Goal: Use online tool/utility: Utilize a website feature to perform a specific function

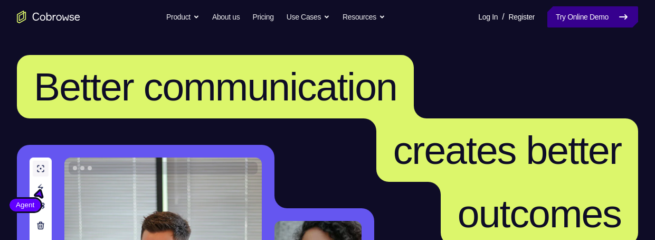
click at [576, 18] on link "Try Online Demo" at bounding box center [592, 16] width 91 height 21
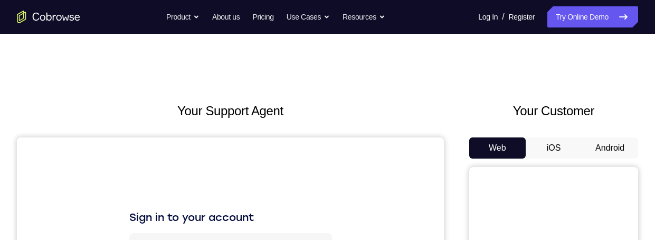
click at [597, 151] on button "Android" at bounding box center [609, 147] width 56 height 21
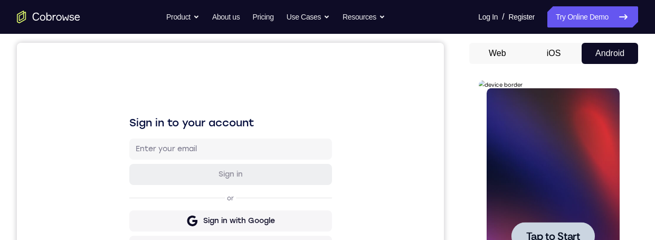
click at [562, 233] on span "Tap to Start" at bounding box center [553, 236] width 54 height 11
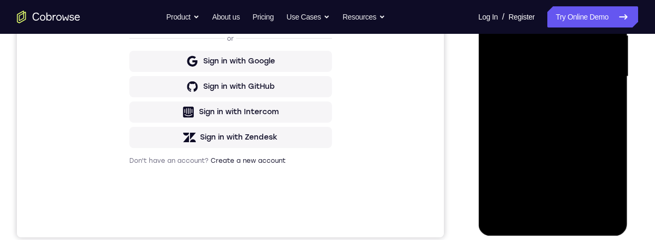
scroll to position [304, 0]
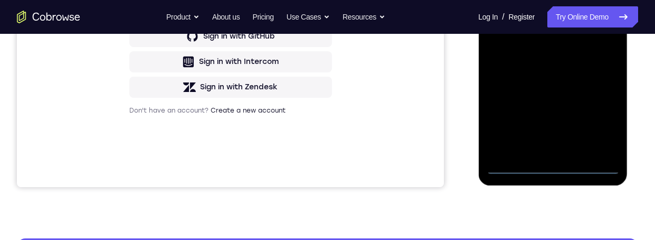
click at [552, 167] on div at bounding box center [552, 26] width 133 height 295
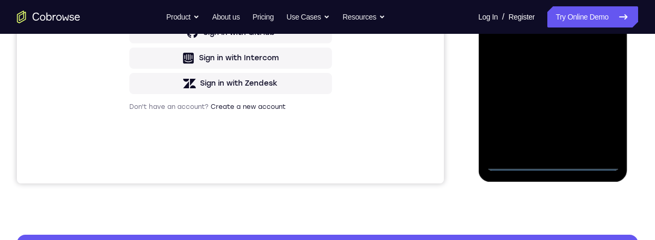
click at [602, 119] on div at bounding box center [552, 22] width 133 height 295
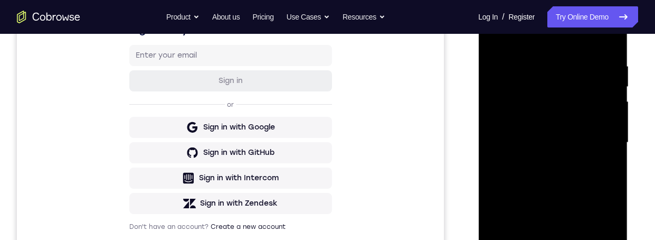
scroll to position [146, 0]
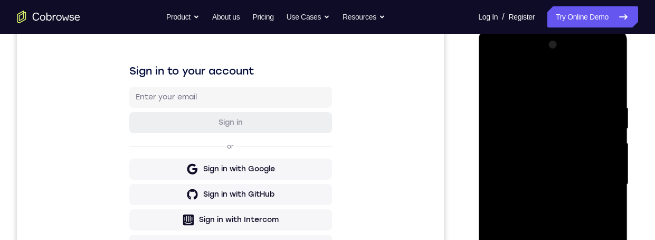
click at [537, 85] on div at bounding box center [552, 183] width 133 height 295
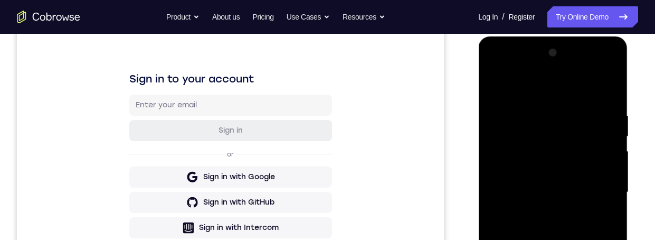
click at [598, 185] on div at bounding box center [552, 191] width 133 height 295
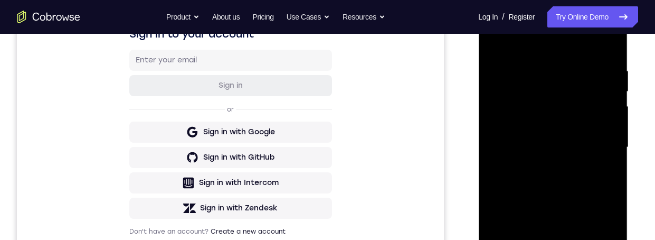
click at [539, 138] on div at bounding box center [552, 146] width 133 height 295
click at [586, 136] on div at bounding box center [552, 146] width 133 height 295
click at [531, 125] on div at bounding box center [552, 146] width 133 height 295
click at [584, 149] on div at bounding box center [552, 146] width 133 height 295
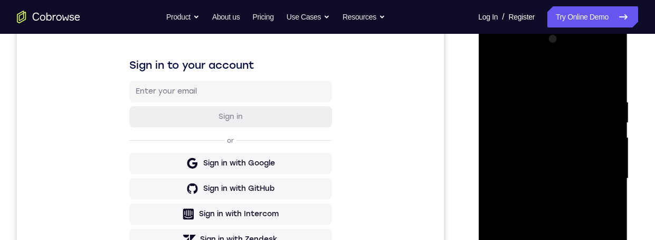
scroll to position [184, 0]
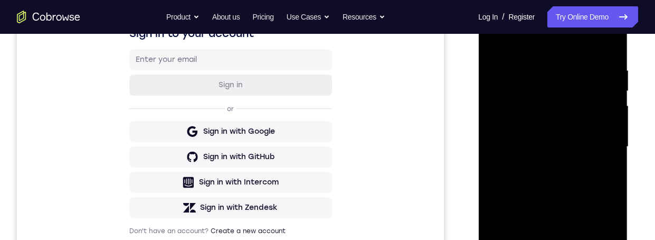
click at [581, 187] on div at bounding box center [552, 146] width 133 height 295
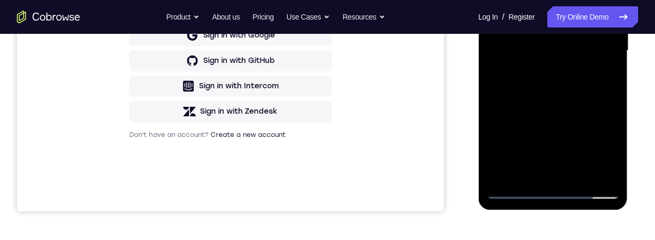
scroll to position [292, 0]
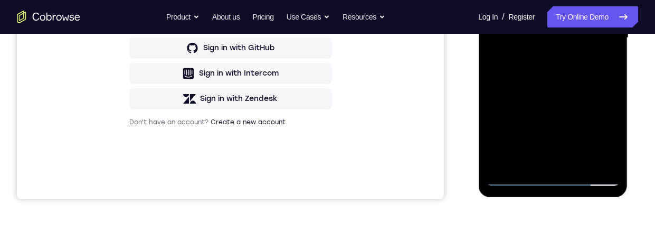
click at [582, 86] on div at bounding box center [552, 37] width 133 height 295
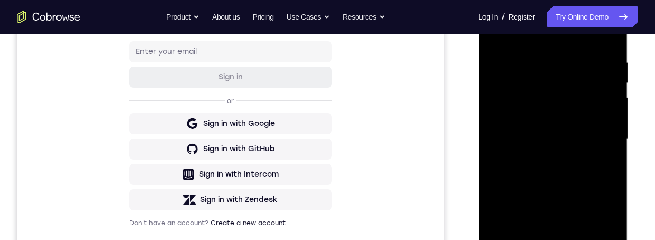
scroll to position [217, 0]
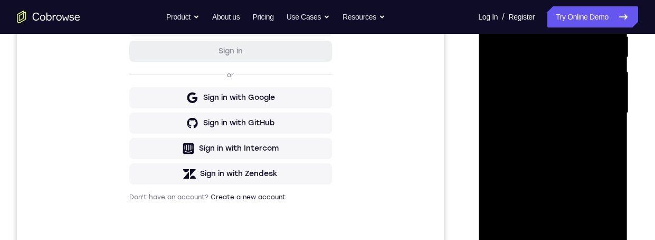
click at [638, 118] on div "Your Support Agent Your Customer Web iOS Android Next Steps We’d be happy to gi…" at bounding box center [327, 164] width 655 height 696
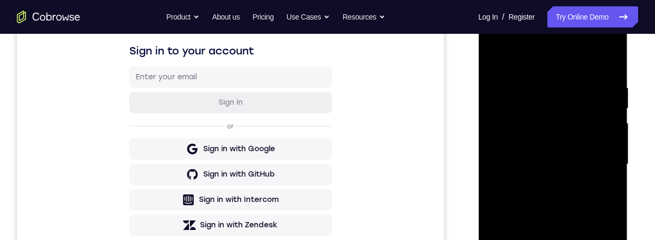
click at [611, 166] on div at bounding box center [552, 163] width 133 height 295
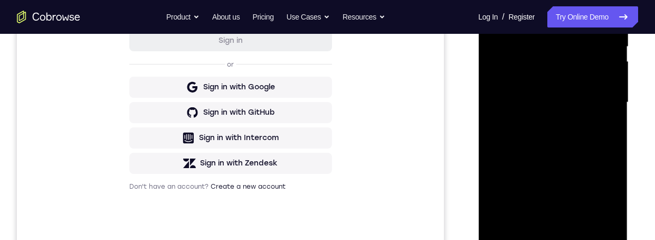
scroll to position [254, 0]
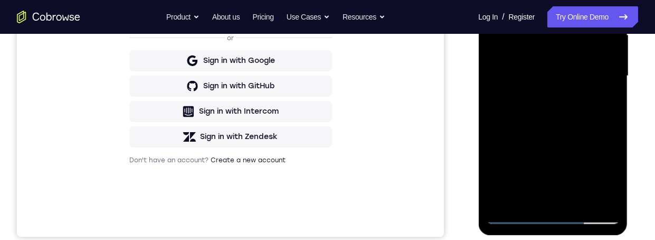
click at [527, 198] on div at bounding box center [552, 75] width 133 height 295
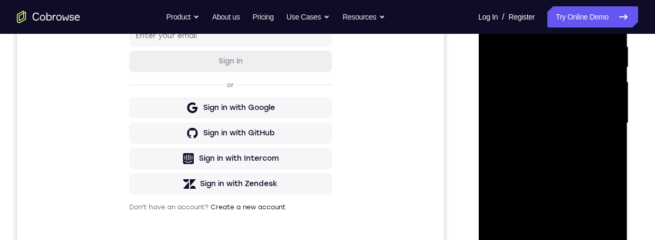
scroll to position [166, 0]
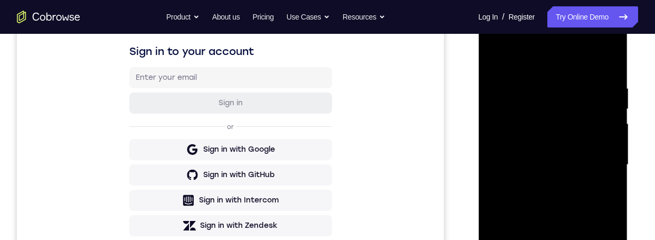
click at [572, 60] on div at bounding box center [552, 164] width 133 height 295
click at [571, 80] on div at bounding box center [552, 164] width 133 height 295
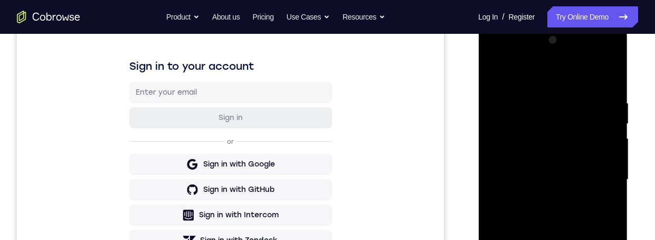
click at [578, 110] on div at bounding box center [552, 179] width 133 height 295
click at [495, 77] on div at bounding box center [552, 179] width 133 height 295
click at [607, 74] on div at bounding box center [552, 179] width 133 height 295
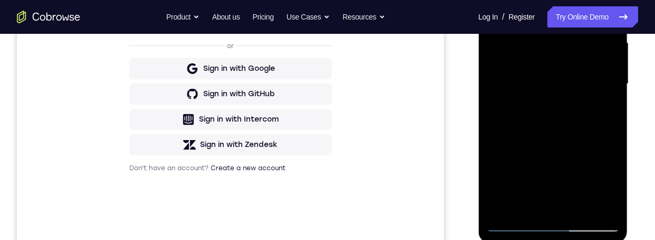
click at [578, 208] on div at bounding box center [552, 83] width 133 height 295
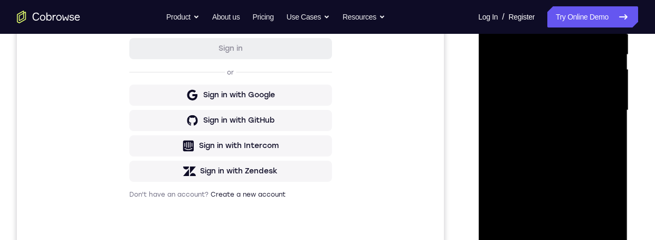
scroll to position [219, 0]
click at [581, 169] on div at bounding box center [552, 110] width 133 height 295
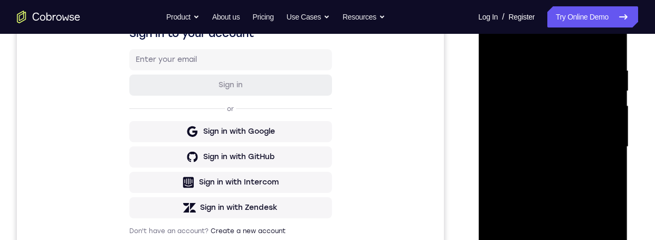
scroll to position [183, 0]
click at [557, 136] on div at bounding box center [552, 146] width 133 height 295
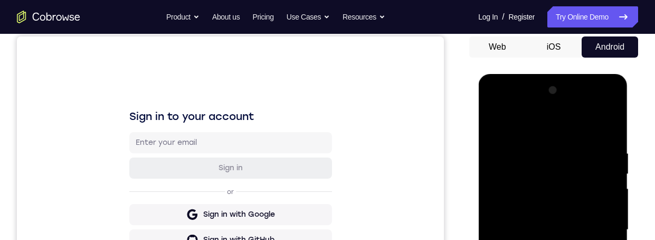
scroll to position [121, 0]
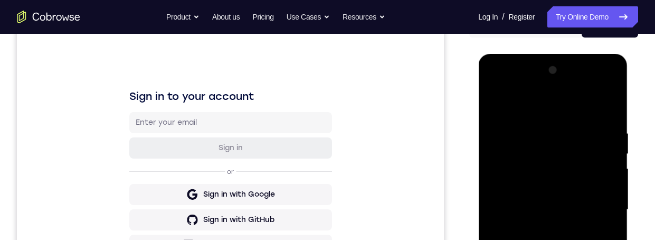
click at [497, 108] on div at bounding box center [552, 209] width 133 height 295
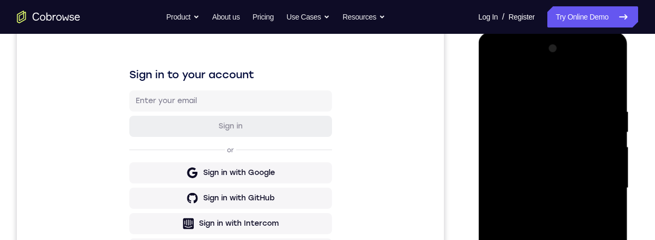
click at [492, 81] on div at bounding box center [552, 187] width 133 height 295
click at [540, 109] on div at bounding box center [552, 187] width 133 height 295
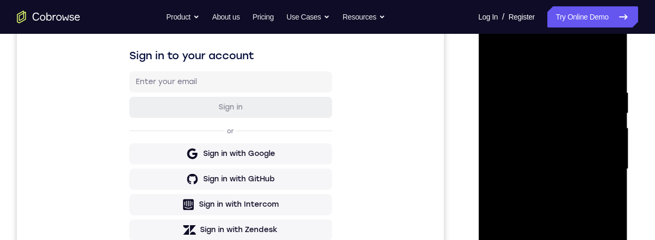
click at [603, 159] on div at bounding box center [552, 168] width 133 height 295
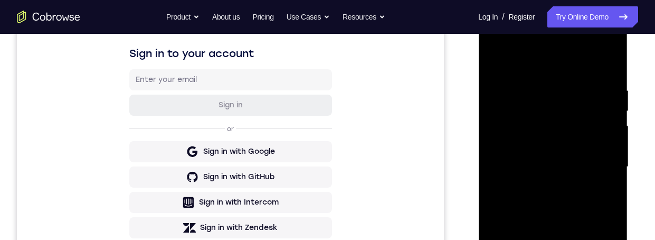
click at [599, 148] on div at bounding box center [552, 166] width 133 height 295
click at [603, 145] on div at bounding box center [552, 166] width 133 height 295
click at [610, 150] on div at bounding box center [552, 166] width 133 height 295
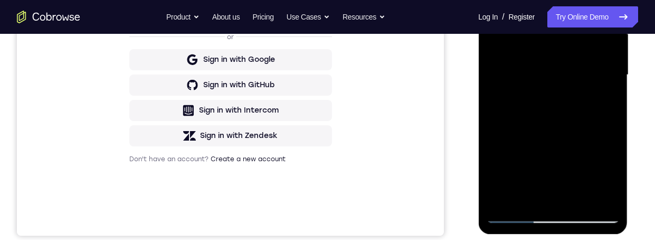
scroll to position [213, 0]
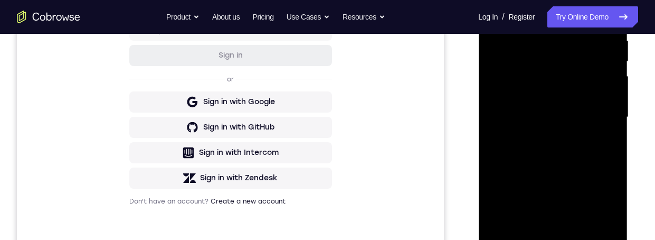
click at [596, 146] on div at bounding box center [552, 116] width 133 height 295
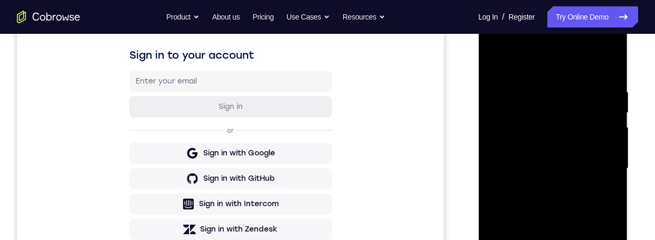
click at [599, 149] on div at bounding box center [552, 168] width 133 height 295
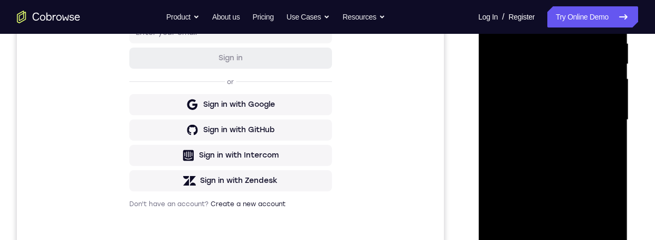
scroll to position [259, 0]
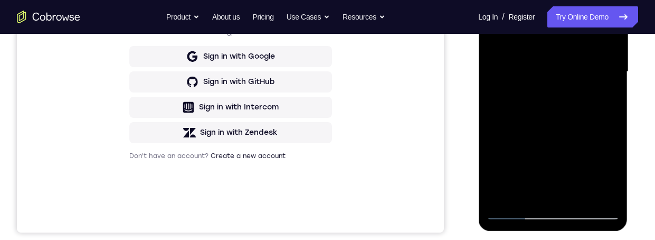
click at [594, 192] on div at bounding box center [552, 71] width 133 height 295
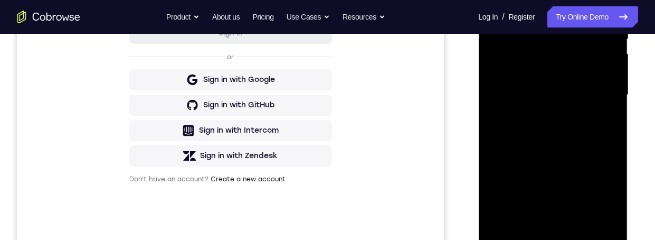
scroll to position [260, 0]
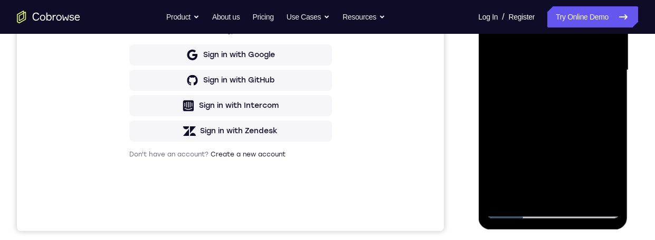
click at [594, 189] on div at bounding box center [552, 69] width 133 height 295
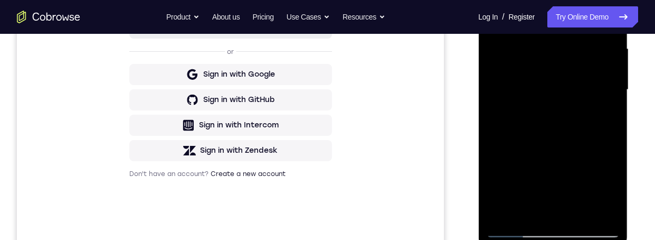
scroll to position [167, 0]
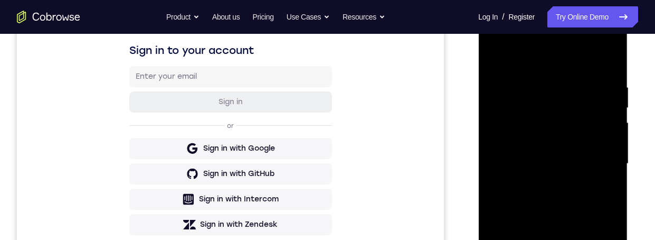
click at [608, 61] on div at bounding box center [552, 163] width 133 height 295
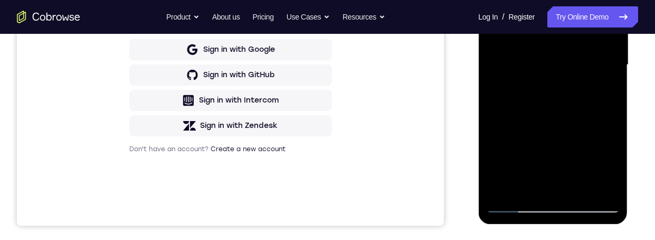
scroll to position [276, 0]
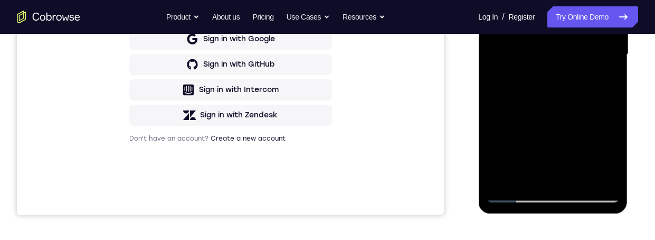
click at [529, 178] on div at bounding box center [552, 54] width 133 height 295
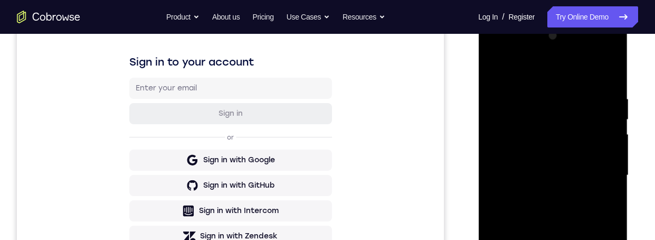
scroll to position [136, 0]
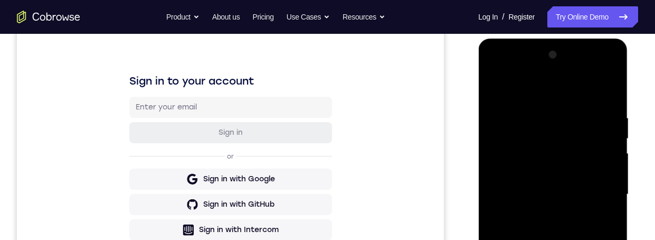
click at [576, 91] on div at bounding box center [552, 193] width 133 height 295
click at [585, 86] on div at bounding box center [552, 193] width 133 height 295
click at [570, 108] on div at bounding box center [552, 193] width 133 height 295
click at [518, 166] on div at bounding box center [552, 193] width 133 height 295
click at [608, 144] on div at bounding box center [552, 193] width 133 height 295
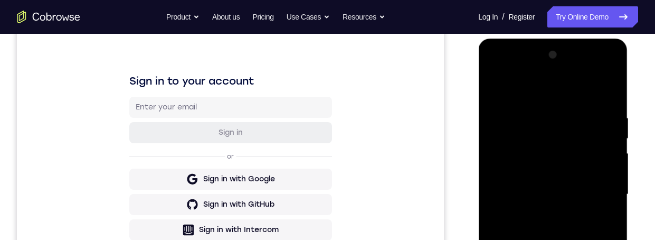
click at [612, 142] on div at bounding box center [552, 193] width 133 height 295
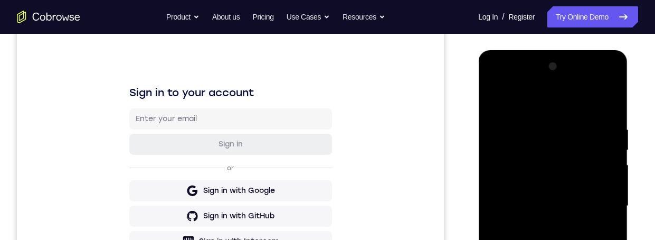
click at [610, 151] on div at bounding box center [552, 205] width 133 height 295
click at [612, 150] on div at bounding box center [552, 205] width 133 height 295
click at [610, 152] on div at bounding box center [552, 205] width 133 height 295
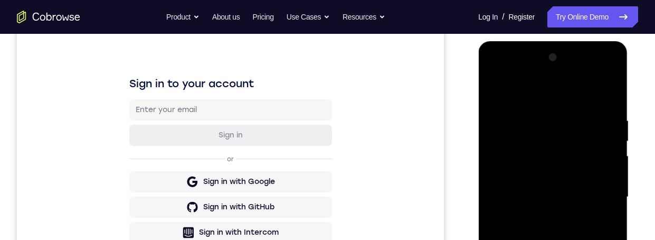
scroll to position [148, 0]
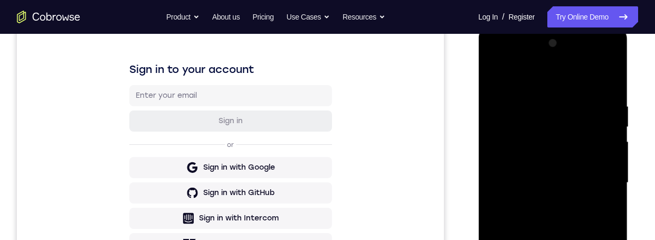
click at [610, 177] on div at bounding box center [552, 182] width 133 height 295
click at [610, 176] on div at bounding box center [552, 182] width 133 height 295
click at [609, 175] on div at bounding box center [552, 182] width 133 height 295
click at [610, 178] on div at bounding box center [552, 182] width 133 height 295
click at [611, 177] on div at bounding box center [552, 182] width 133 height 295
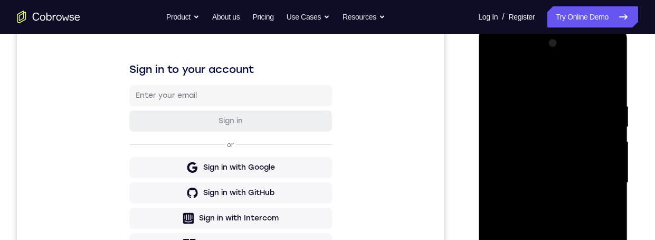
click at [610, 176] on div at bounding box center [552, 182] width 133 height 295
click at [611, 177] on div at bounding box center [552, 182] width 133 height 295
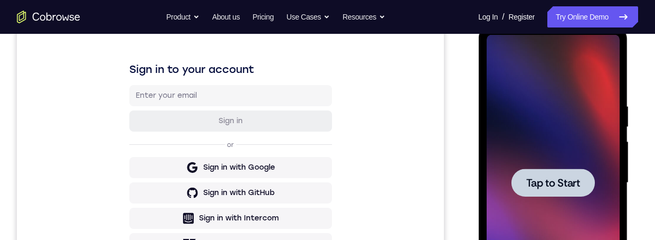
scroll to position [147, 0]
click at [587, 182] on div at bounding box center [552, 183] width 83 height 28
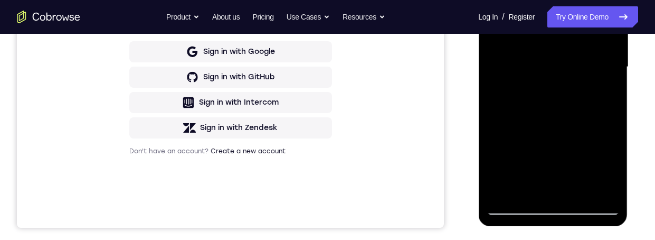
scroll to position [289, 0]
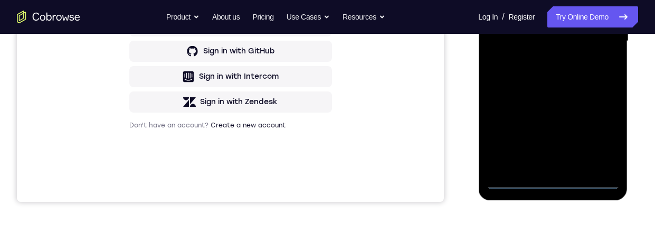
click at [551, 179] on div at bounding box center [552, 40] width 133 height 295
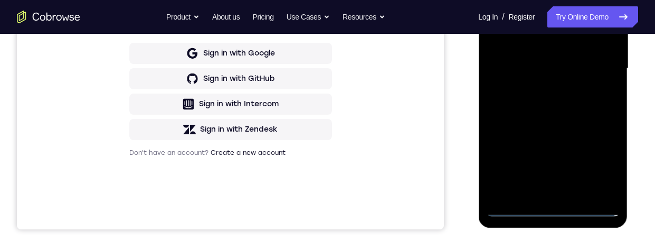
click at [600, 162] on div at bounding box center [552, 68] width 133 height 295
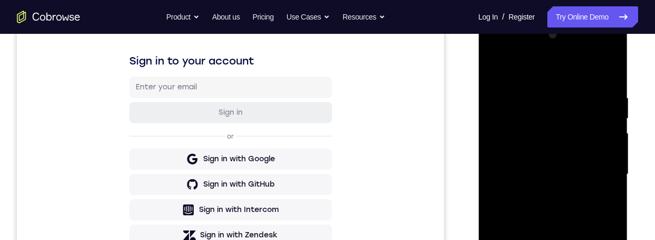
scroll to position [140, 0]
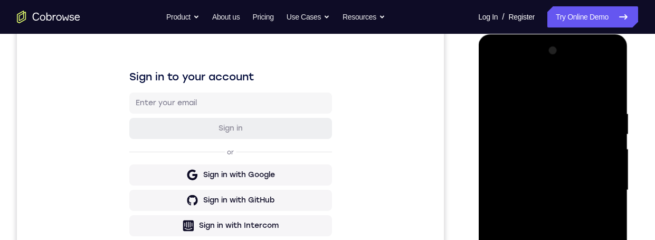
click at [543, 93] on div at bounding box center [552, 189] width 133 height 295
click at [591, 184] on div at bounding box center [552, 189] width 133 height 295
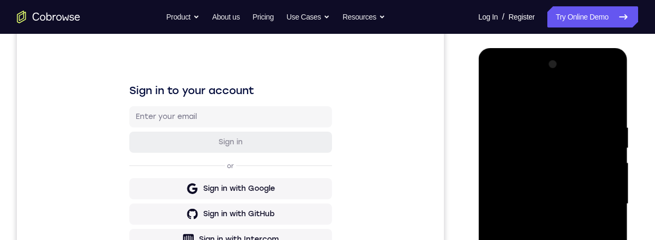
scroll to position [163, 0]
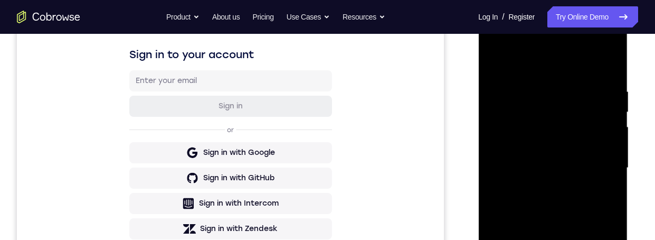
click at [540, 188] on div at bounding box center [552, 167] width 133 height 295
click at [555, 160] on div at bounding box center [552, 167] width 133 height 295
click at [550, 145] on div at bounding box center [552, 167] width 133 height 295
click at [584, 168] on div at bounding box center [552, 167] width 133 height 295
click at [584, 204] on div at bounding box center [552, 167] width 133 height 295
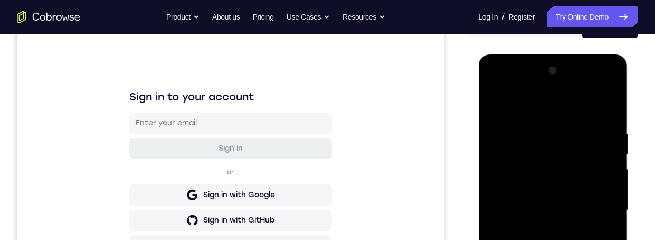
scroll to position [130, 0]
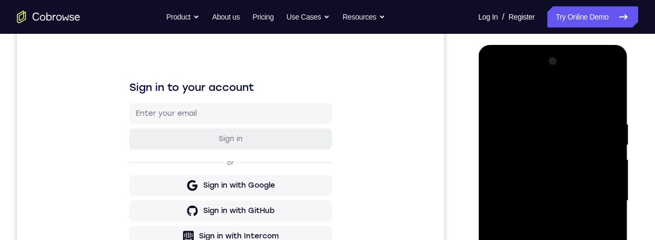
click at [541, 126] on div at bounding box center [552, 200] width 133 height 295
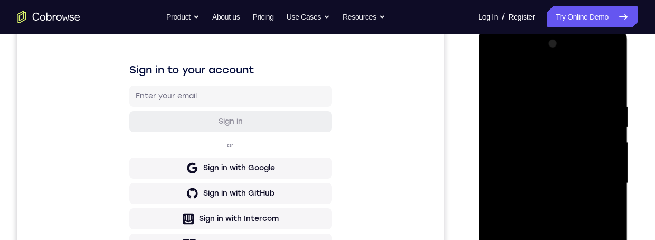
click at [567, 233] on div at bounding box center [552, 182] width 133 height 295
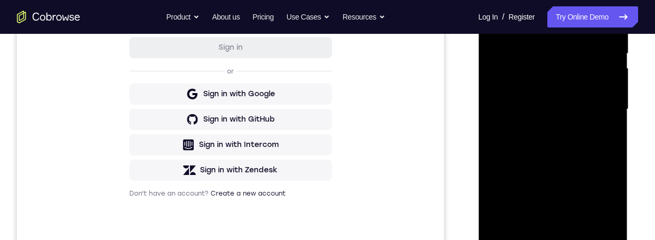
click at [584, 157] on div at bounding box center [552, 108] width 133 height 295
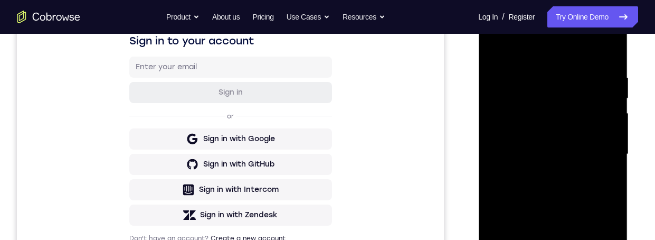
click at [541, 74] on div at bounding box center [552, 153] width 133 height 295
click at [540, 78] on div at bounding box center [552, 153] width 133 height 295
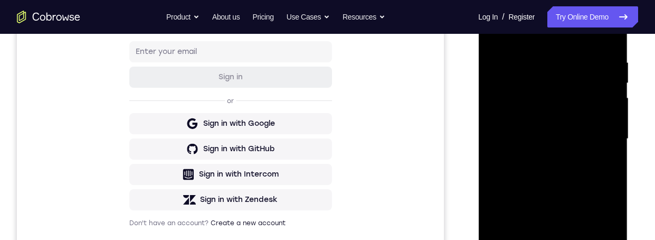
scroll to position [179, 0]
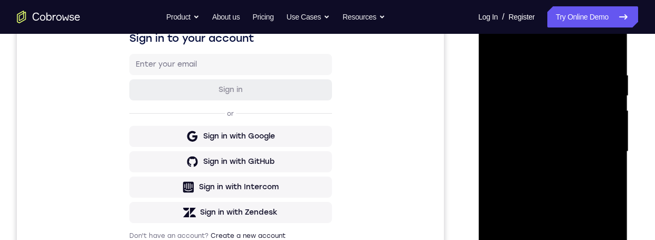
click at [605, 140] on div at bounding box center [552, 151] width 133 height 295
click at [605, 53] on div at bounding box center [552, 151] width 133 height 295
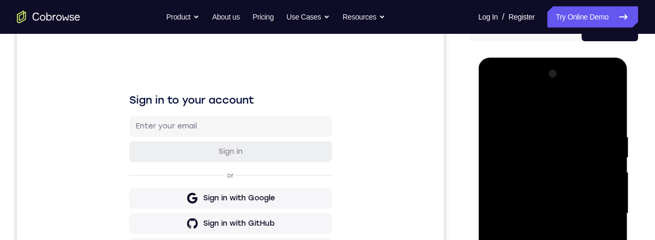
scroll to position [106, 0]
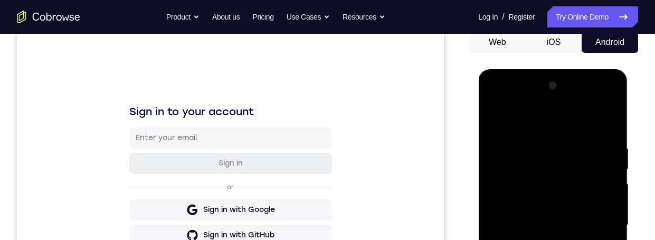
click at [602, 122] on div at bounding box center [552, 224] width 133 height 295
click at [605, 126] on div at bounding box center [552, 224] width 133 height 295
click at [604, 124] on div at bounding box center [552, 224] width 133 height 295
click at [605, 125] on div at bounding box center [552, 224] width 133 height 295
click at [607, 121] on div at bounding box center [552, 224] width 133 height 295
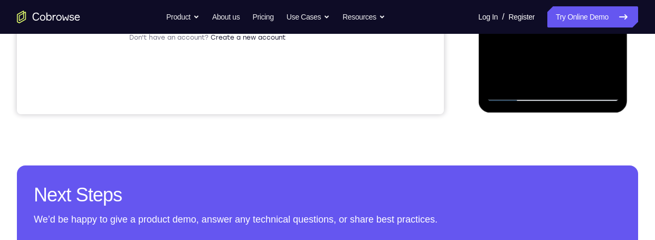
scroll to position [397, 0]
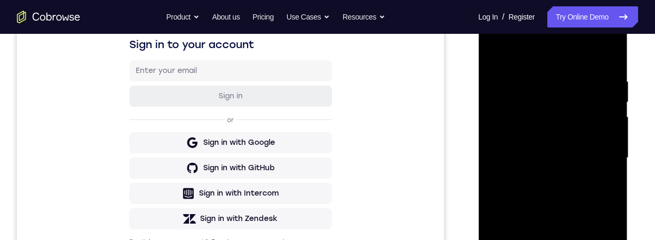
scroll to position [169, 0]
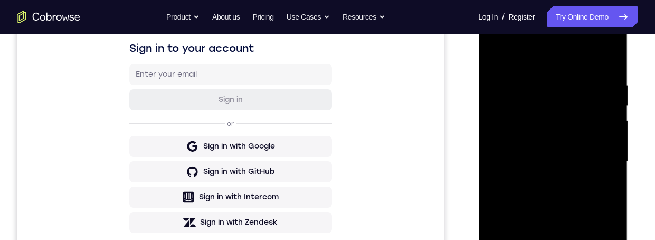
click at [602, 142] on div at bounding box center [552, 161] width 133 height 295
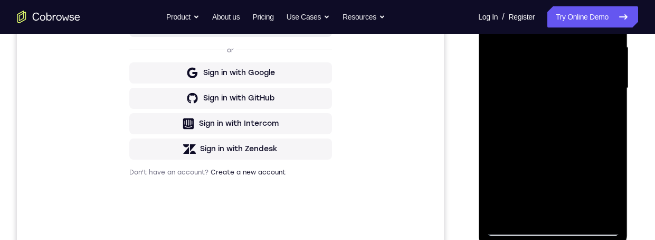
scroll to position [309, 0]
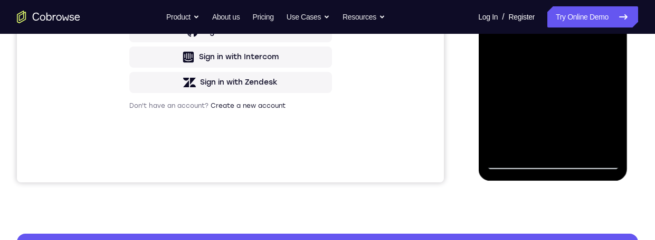
click at [545, 162] on div at bounding box center [552, 21] width 133 height 295
click at [547, 162] on div at bounding box center [552, 21] width 133 height 295
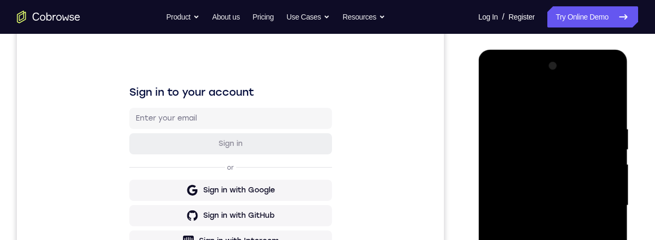
scroll to position [110, 0]
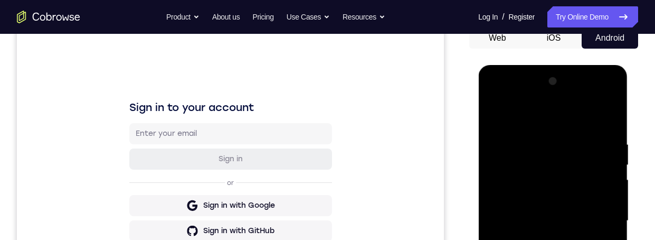
click at [601, 153] on div at bounding box center [552, 220] width 133 height 295
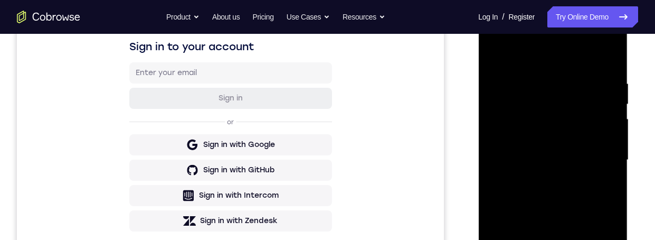
scroll to position [0, 0]
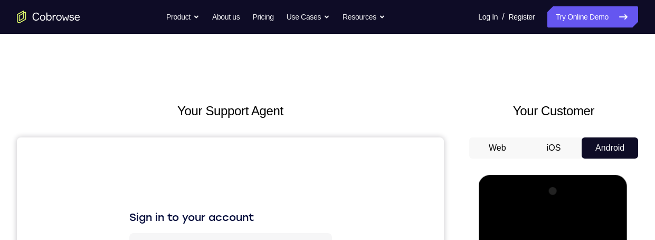
click at [551, 151] on button "iOS" at bounding box center [554, 147] width 56 height 21
click at [606, 144] on button "Android" at bounding box center [609, 147] width 56 height 21
click at [499, 151] on button "Web" at bounding box center [497, 147] width 56 height 21
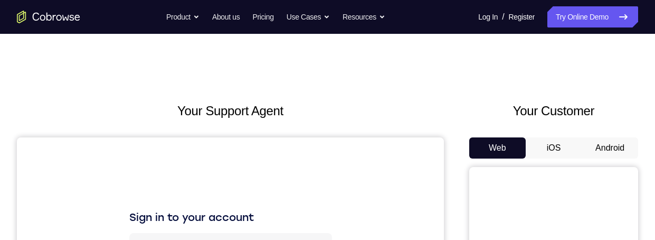
click at [618, 149] on button "Android" at bounding box center [609, 147] width 56 height 21
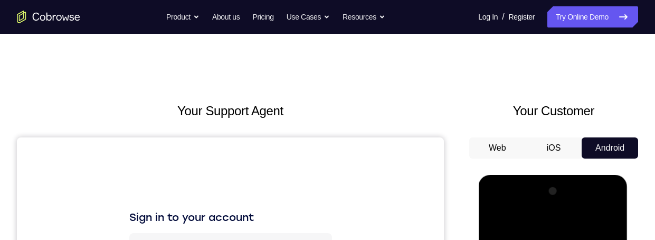
click at [625, 146] on button "Android" at bounding box center [609, 147] width 56 height 21
click at [626, 146] on button "Android" at bounding box center [609, 147] width 56 height 21
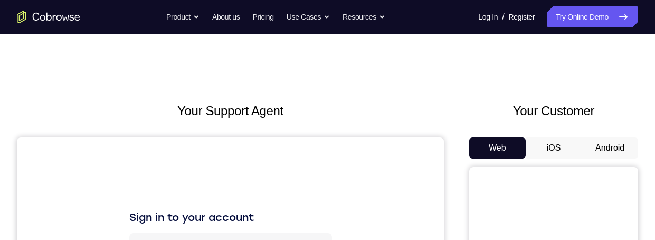
click at [610, 142] on button "Android" at bounding box center [609, 147] width 56 height 21
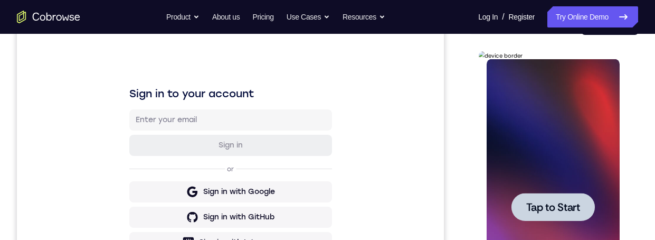
click at [586, 200] on div at bounding box center [552, 207] width 83 height 28
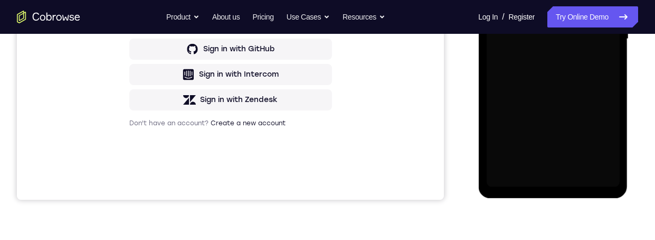
scroll to position [335, 0]
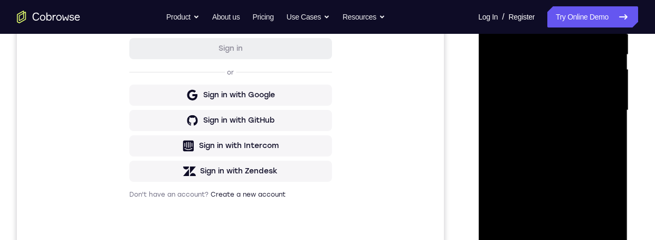
scroll to position [168, 0]
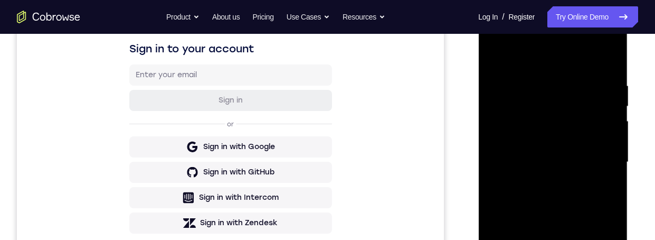
click at [516, 39] on div at bounding box center [552, 161] width 133 height 295
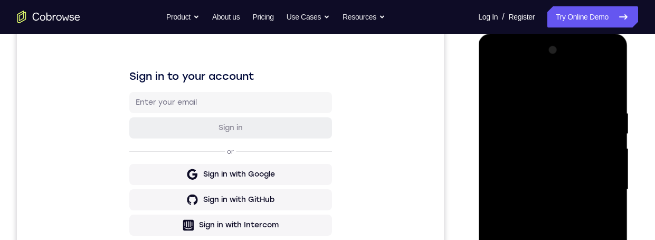
click at [594, 189] on div at bounding box center [552, 189] width 133 height 295
click at [542, 209] on div at bounding box center [552, 189] width 133 height 295
click at [577, 179] on div at bounding box center [552, 189] width 133 height 295
click at [547, 168] on div at bounding box center [552, 189] width 133 height 295
click at [582, 195] on div at bounding box center [552, 189] width 133 height 295
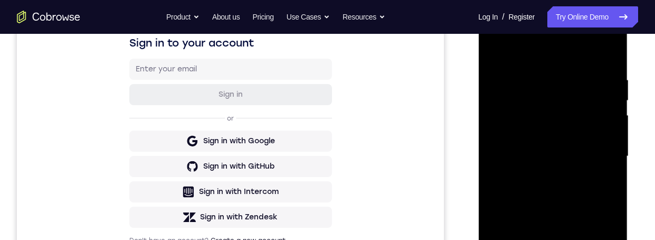
scroll to position [148, 0]
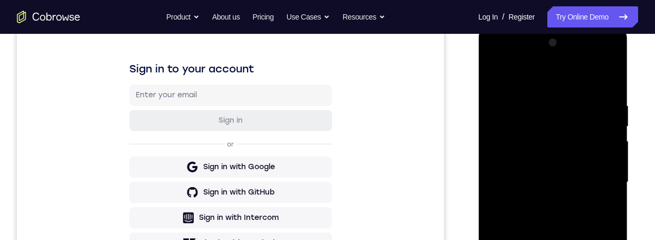
click at [608, 91] on div at bounding box center [552, 181] width 133 height 295
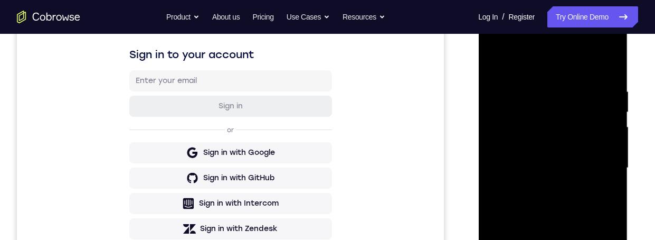
click at [542, 91] on div at bounding box center [552, 167] width 133 height 295
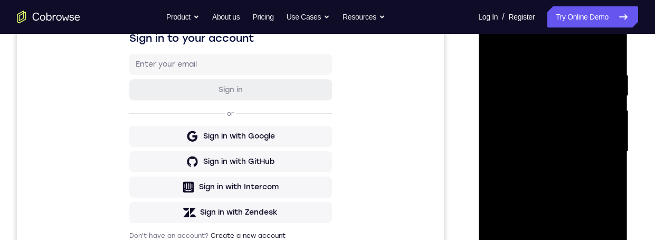
scroll to position [155, 0]
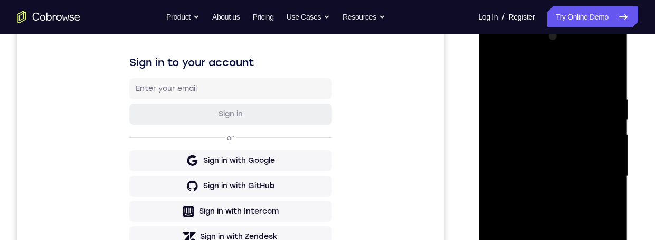
click at [603, 73] on div at bounding box center [552, 175] width 133 height 295
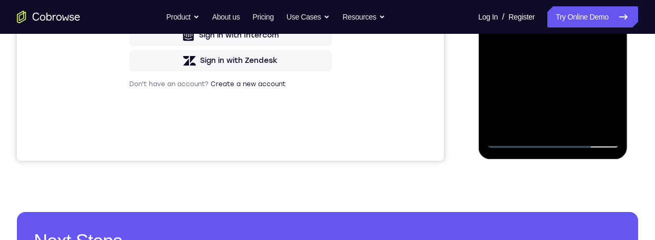
scroll to position [344, 0]
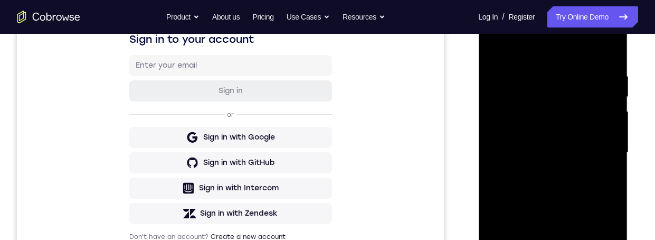
scroll to position [127, 0]
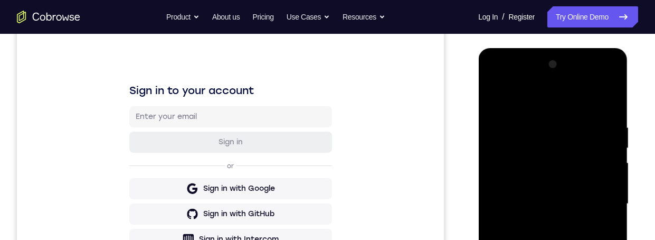
click at [506, 97] on div at bounding box center [552, 203] width 133 height 295
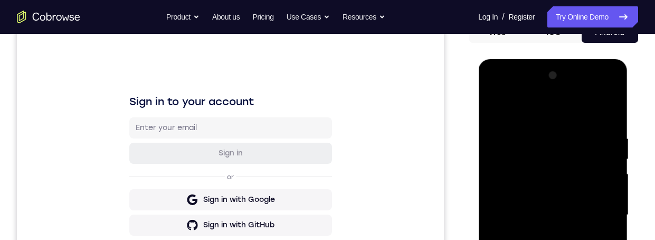
scroll to position [138, 0]
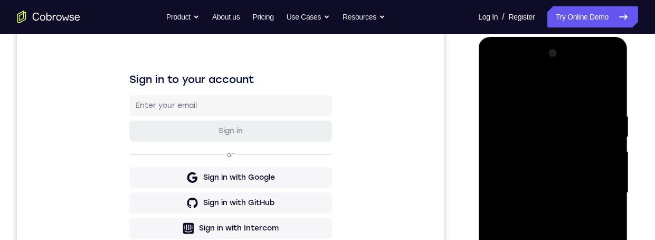
click at [515, 111] on div at bounding box center [552, 192] width 133 height 295
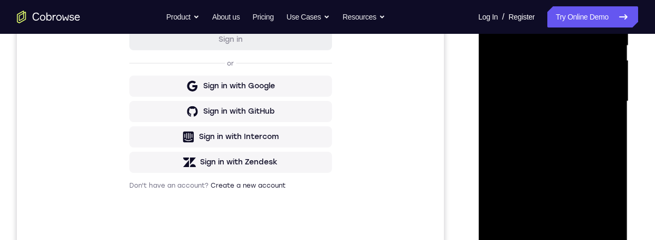
scroll to position [237, 0]
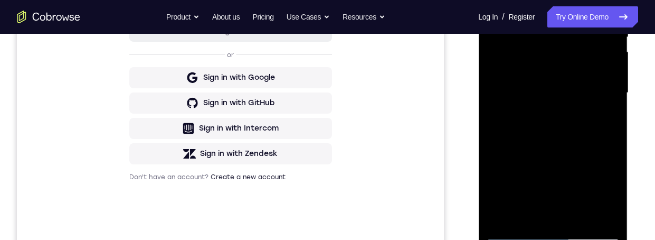
click at [508, 121] on div at bounding box center [552, 92] width 133 height 295
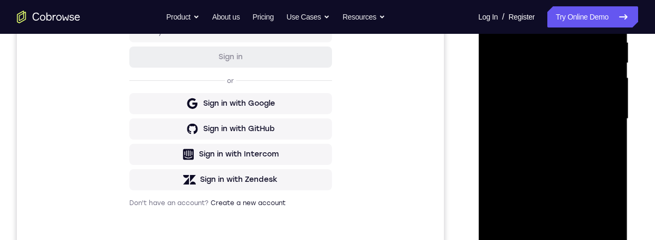
scroll to position [163, 0]
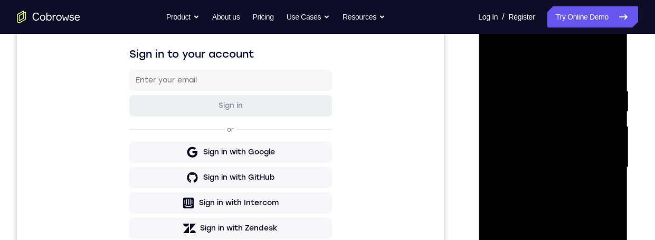
click at [494, 59] on div at bounding box center [552, 167] width 133 height 295
click at [563, 120] on div at bounding box center [552, 167] width 133 height 295
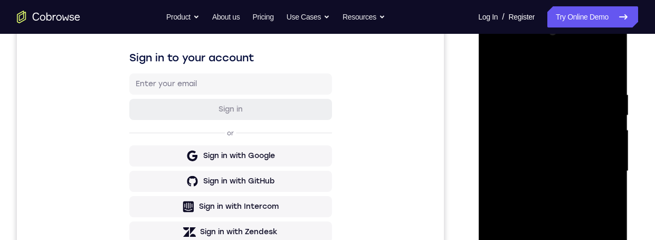
click at [497, 65] on div at bounding box center [552, 170] width 133 height 295
click at [498, 65] on div at bounding box center [552, 170] width 133 height 295
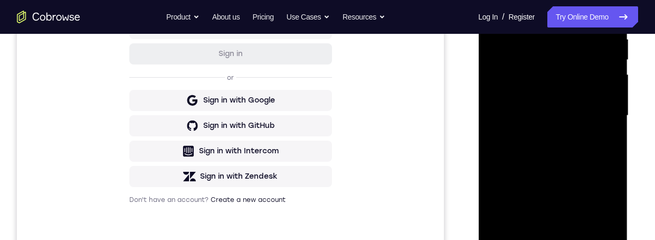
click at [500, 147] on div at bounding box center [552, 115] width 133 height 295
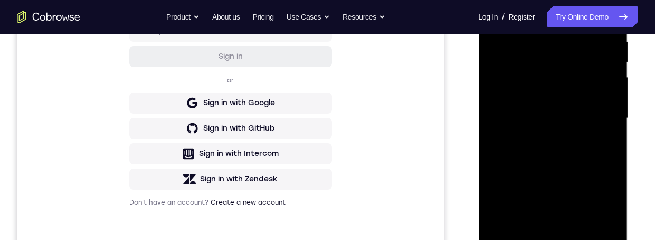
scroll to position [198, 0]
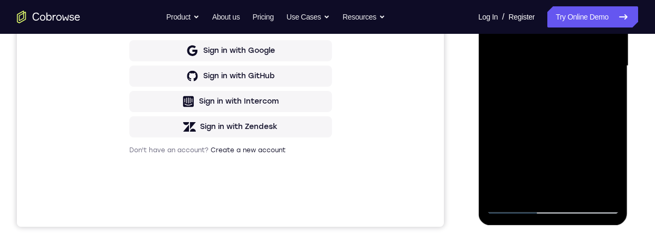
click at [647, 98] on div "Your Support Agent Your Customer Web iOS Android Next Steps We’d be happy to gi…" at bounding box center [327, 117] width 655 height 696
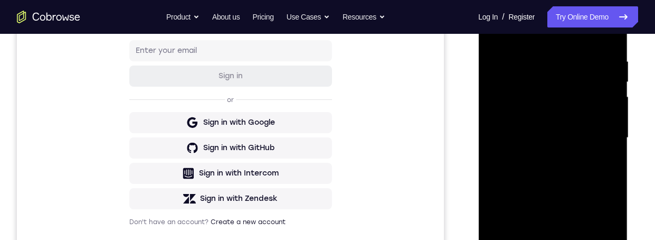
scroll to position [177, 0]
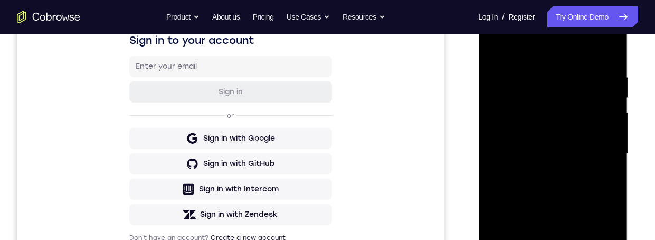
click at [610, 46] on div at bounding box center [552, 153] width 133 height 295
click at [496, 51] on div at bounding box center [552, 153] width 133 height 295
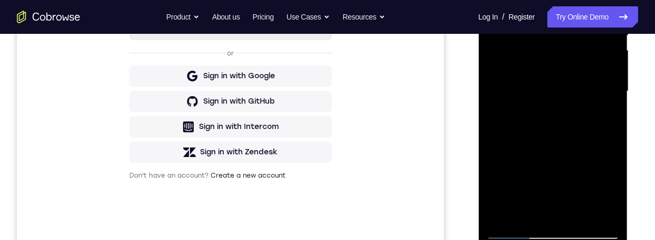
scroll to position [308, 0]
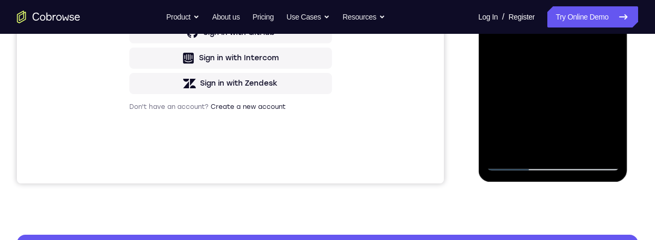
click at [599, 147] on div at bounding box center [552, 22] width 133 height 295
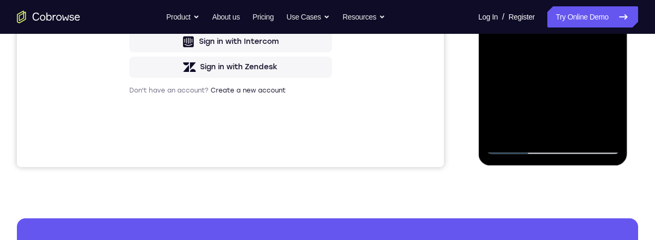
scroll to position [343, 0]
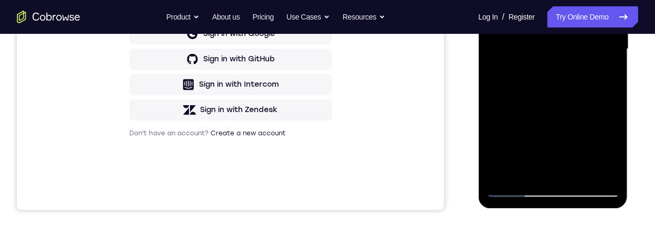
scroll to position [308, 0]
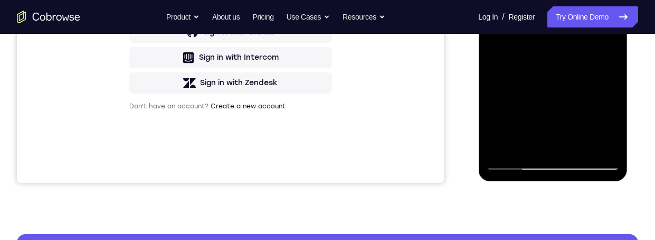
click at [532, 153] on div at bounding box center [552, 21] width 133 height 295
